Goal: Task Accomplishment & Management: Manage account settings

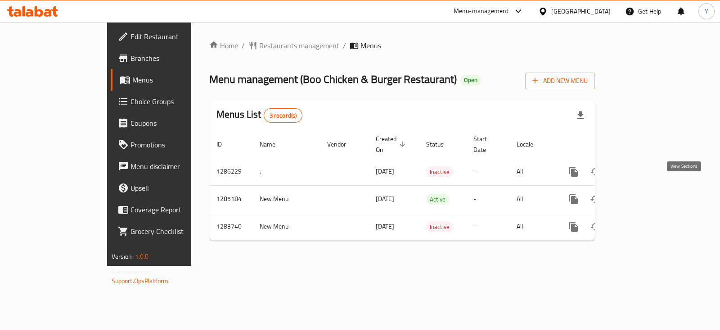
click at [643, 195] on icon "enhanced table" at bounding box center [639, 199] width 8 height 8
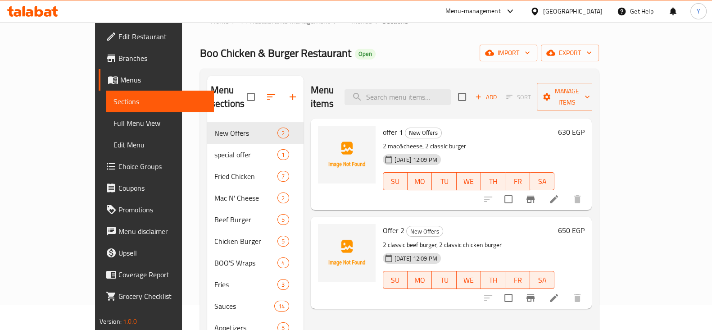
scroll to position [26, 0]
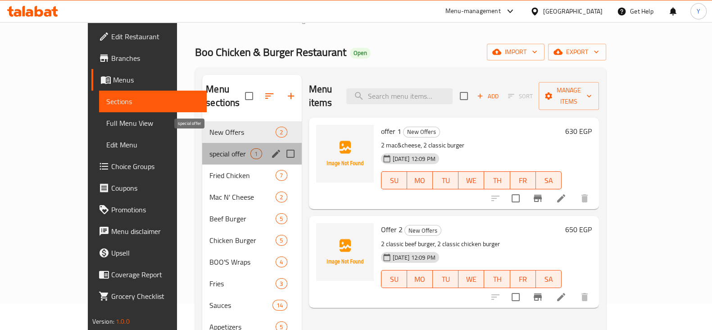
click at [209, 148] on span "special offer" at bounding box center [229, 153] width 41 height 11
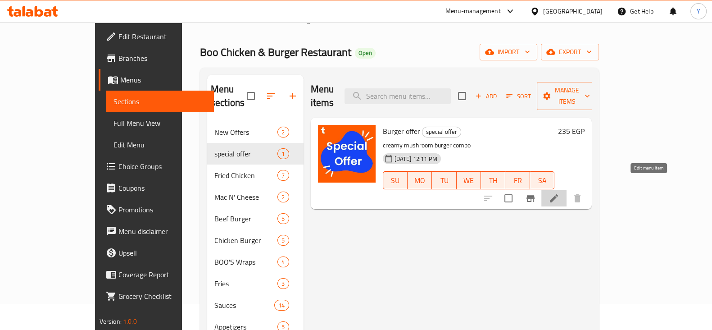
click at [559, 193] on icon at bounding box center [553, 198] width 11 height 11
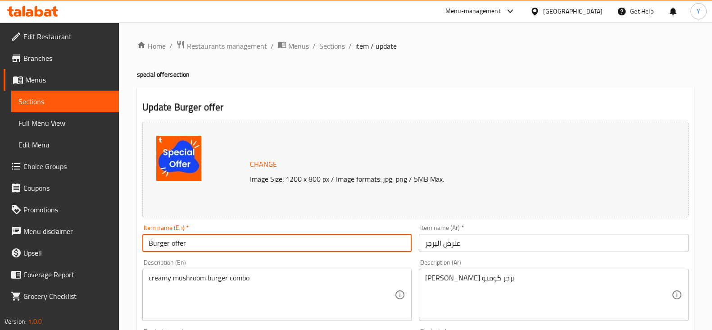
drag, startPoint x: 205, startPoint y: 243, endPoint x: 134, endPoint y: 246, distance: 71.2
click at [134, 246] on div "Home / Restaurants management / Menus / Sections / item / update special offer …" at bounding box center [415, 335] width 593 height 627
type input "Creamy mushroom double burger offer"
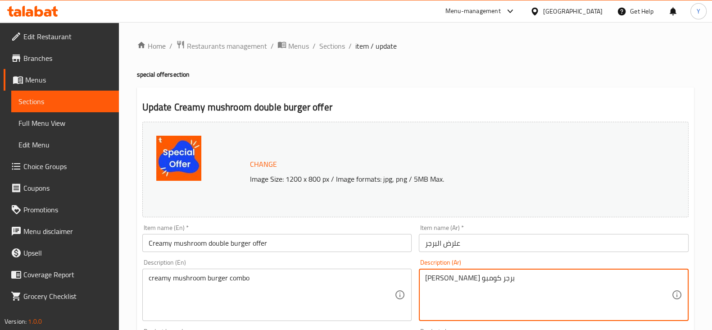
drag, startPoint x: 507, startPoint y: 278, endPoint x: 397, endPoint y: 282, distance: 110.4
click at [397, 282] on div "Change Image Size: 1200 x 800 px / Image formats: jpg, png / 5MB Max. Item name…" at bounding box center [415, 318] width 553 height 401
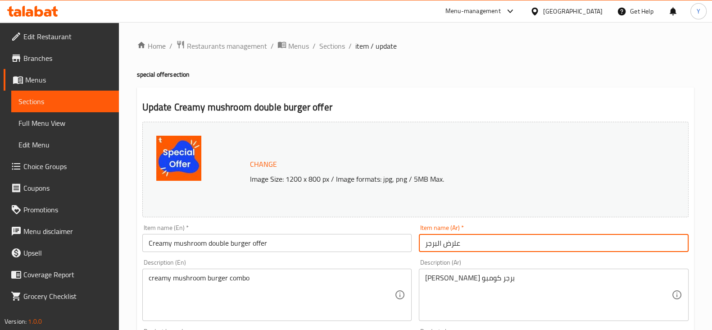
drag, startPoint x: 467, startPoint y: 240, endPoint x: 382, endPoint y: 233, distance: 85.4
click at [382, 233] on div "Change Image Size: 1200 x 800 px / Image formats: jpg, png / 5MB Max. Item name…" at bounding box center [415, 318] width 553 height 401
paste input "[PERSON_NAME] برجر كومبو"
click at [428, 248] on input "[PERSON_NAME] برجر كومبو" at bounding box center [554, 243] width 270 height 18
click at [428, 244] on input "[PERSON_NAME] برجر كومبو" at bounding box center [554, 243] width 270 height 18
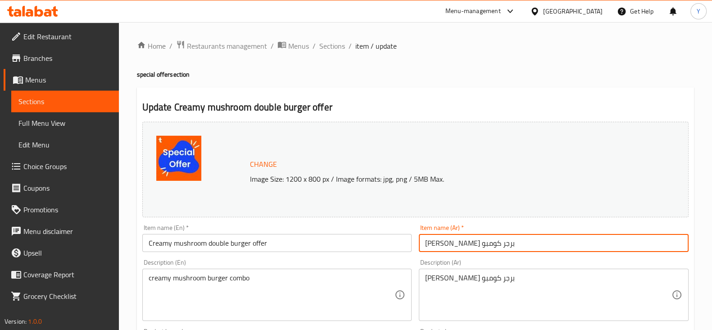
click at [426, 244] on input "[PERSON_NAME] برجر كومبو" at bounding box center [554, 243] width 270 height 18
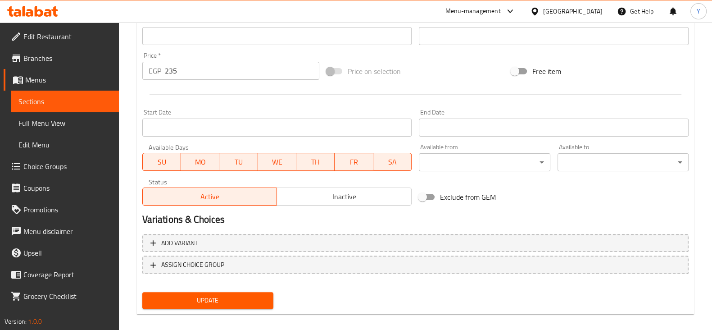
scroll to position [319, 0]
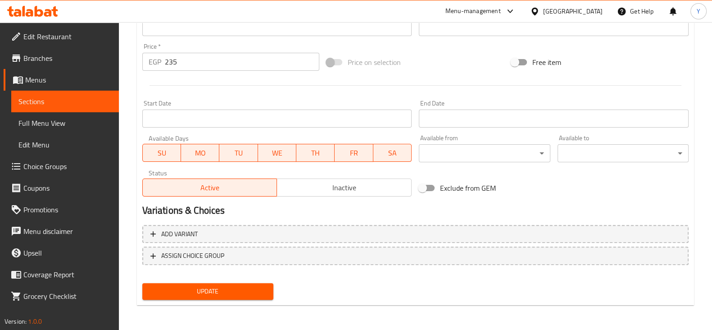
type input "دبل [PERSON_NAME] برجر كومبو"
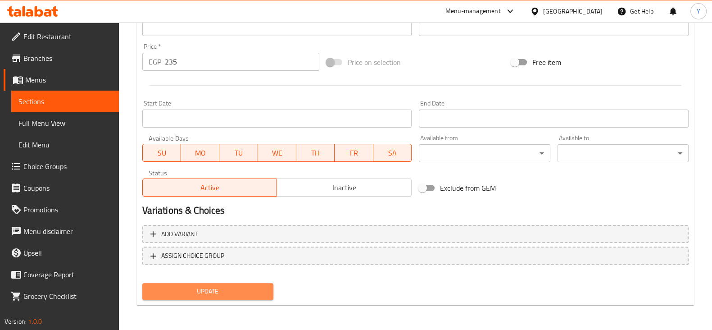
click at [225, 294] on span "Update" at bounding box center [207, 290] width 117 height 11
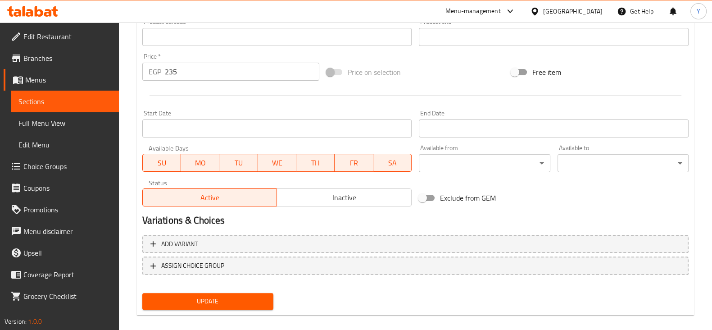
scroll to position [114, 0]
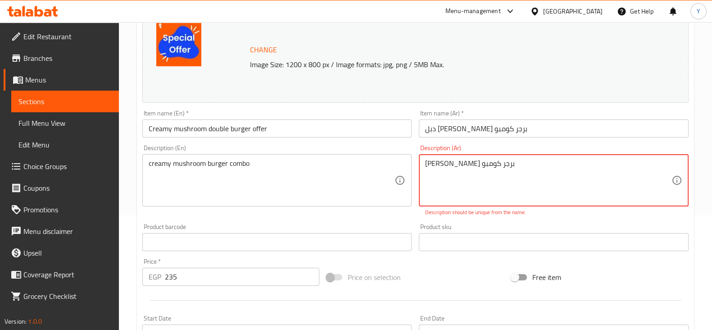
click at [452, 182] on textarea "[PERSON_NAME] برجر كومبو" at bounding box center [548, 180] width 246 height 43
click at [430, 162] on textarea "[PERSON_NAME] برجر كومبو" at bounding box center [548, 180] width 246 height 43
click at [425, 163] on textarea "[PERSON_NAME] برجر كومبو" at bounding box center [548, 180] width 246 height 43
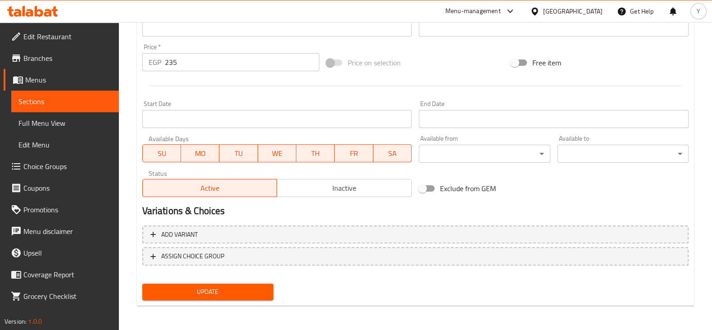
click at [202, 289] on span "Update" at bounding box center [207, 291] width 117 height 11
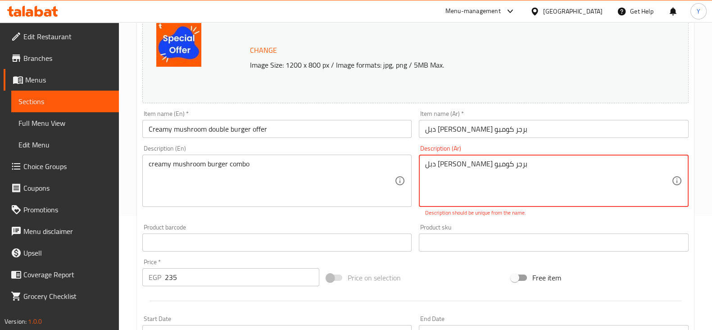
click at [582, 186] on textarea "دبل [PERSON_NAME] برجر كومبو" at bounding box center [548, 180] width 246 height 43
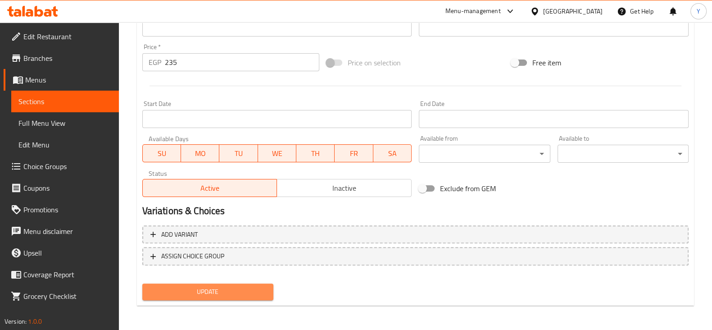
click at [224, 293] on span "Update" at bounding box center [207, 291] width 117 height 11
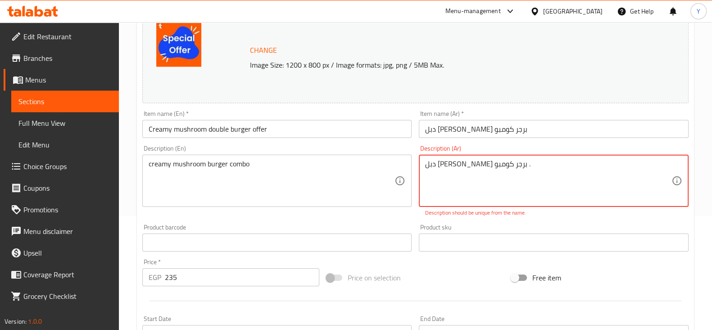
drag, startPoint x: 447, startPoint y: 162, endPoint x: 379, endPoint y: 157, distance: 68.6
click at [379, 157] on div "Change Image Size: 1200 x 800 px / Image formats: jpg, png / 5MB Max. Item name…" at bounding box center [415, 209] width 553 height 411
click at [466, 192] on textarea "دبل [PERSON_NAME] برجر كومبو ." at bounding box center [548, 180] width 246 height 43
drag, startPoint x: 448, startPoint y: 165, endPoint x: 414, endPoint y: 168, distance: 34.4
click at [414, 168] on div "Change Image Size: 1200 x 800 px / Image formats: jpg, png / 5MB Max. Item name…" at bounding box center [415, 209] width 553 height 411
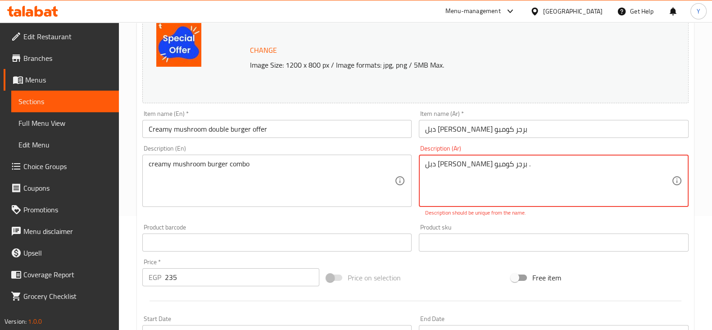
click at [455, 181] on textarea "دبل [PERSON_NAME] برجر كومبو ." at bounding box center [548, 180] width 246 height 43
drag, startPoint x: 445, startPoint y: 163, endPoint x: 427, endPoint y: 163, distance: 18.5
click at [427, 163] on textarea "دبل [PERSON_NAME] برجر كومبو ." at bounding box center [548, 180] width 246 height 43
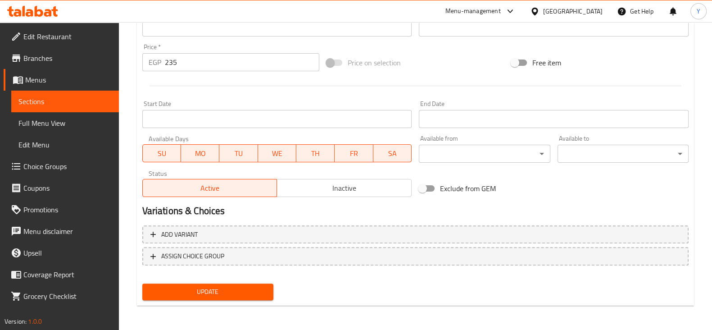
type textarea "دبل [PERSON_NAME] برجر ."
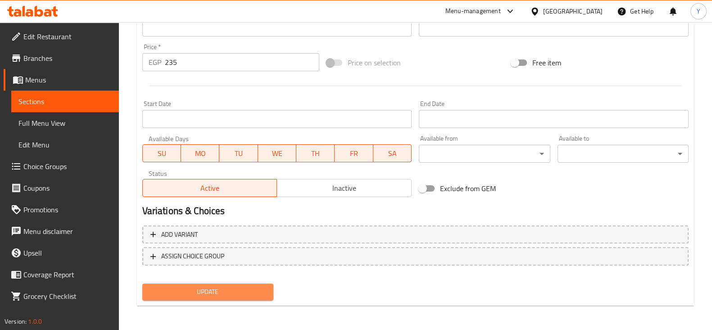
click at [236, 291] on span "Update" at bounding box center [207, 291] width 117 height 11
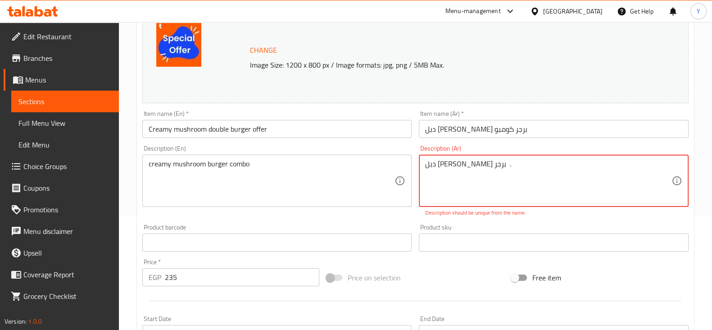
drag, startPoint x: 515, startPoint y: 167, endPoint x: 359, endPoint y: 152, distance: 156.6
click at [359, 152] on div "Change Image Size: 1200 x 800 px / Image formats: jpg, png / 5MB Max. Item name…" at bounding box center [415, 209] width 553 height 411
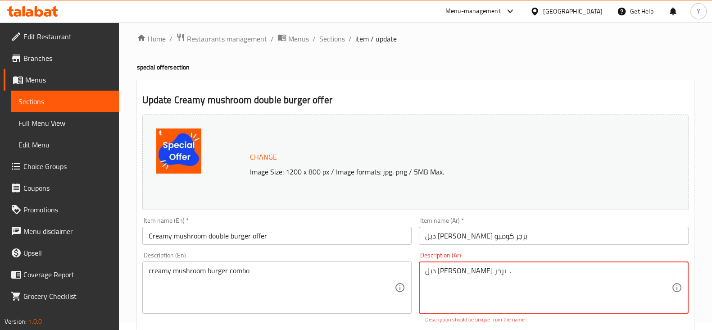
scroll to position [0, 0]
